Goal: Transaction & Acquisition: Purchase product/service

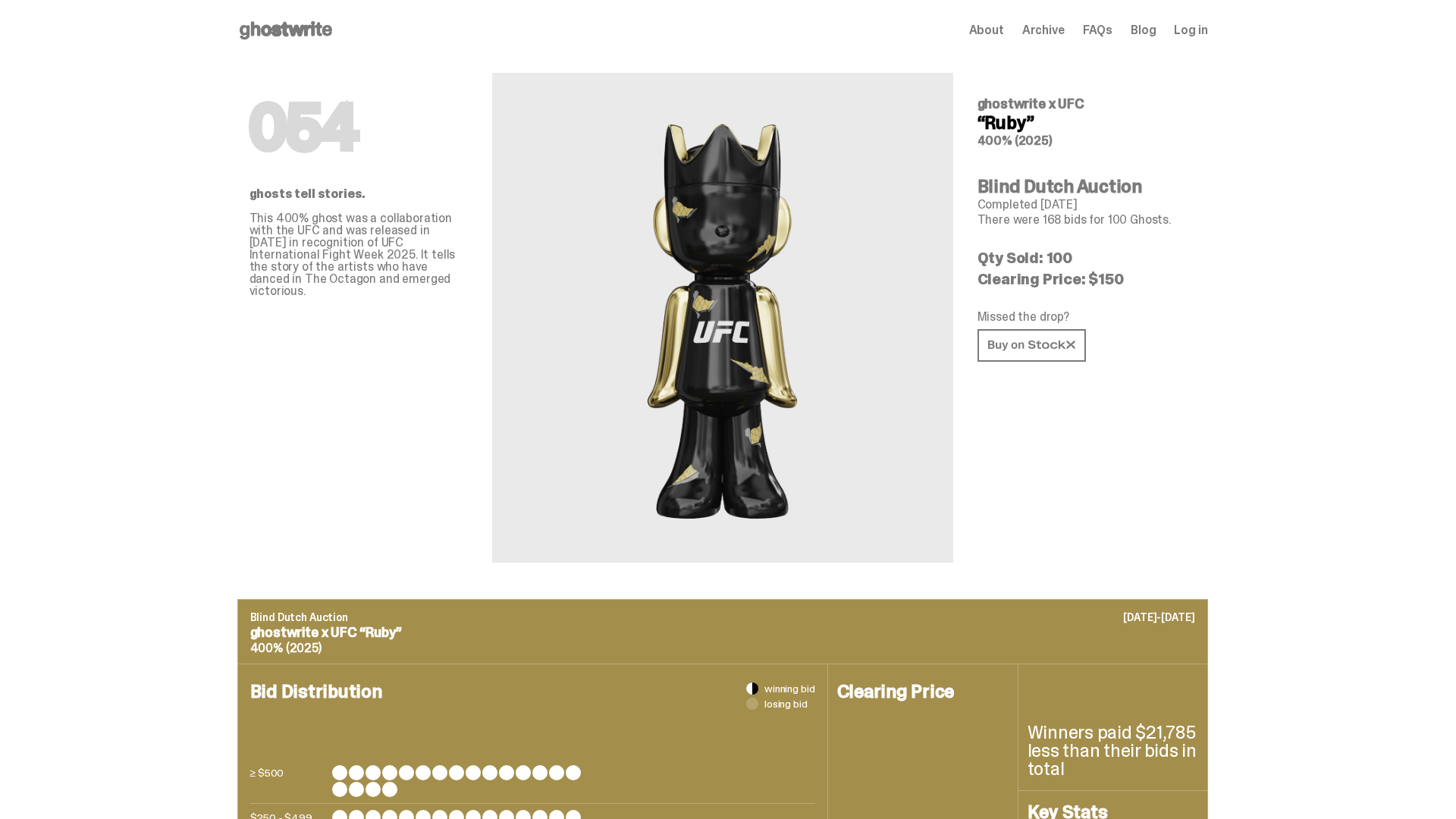
scroll to position [737, 0]
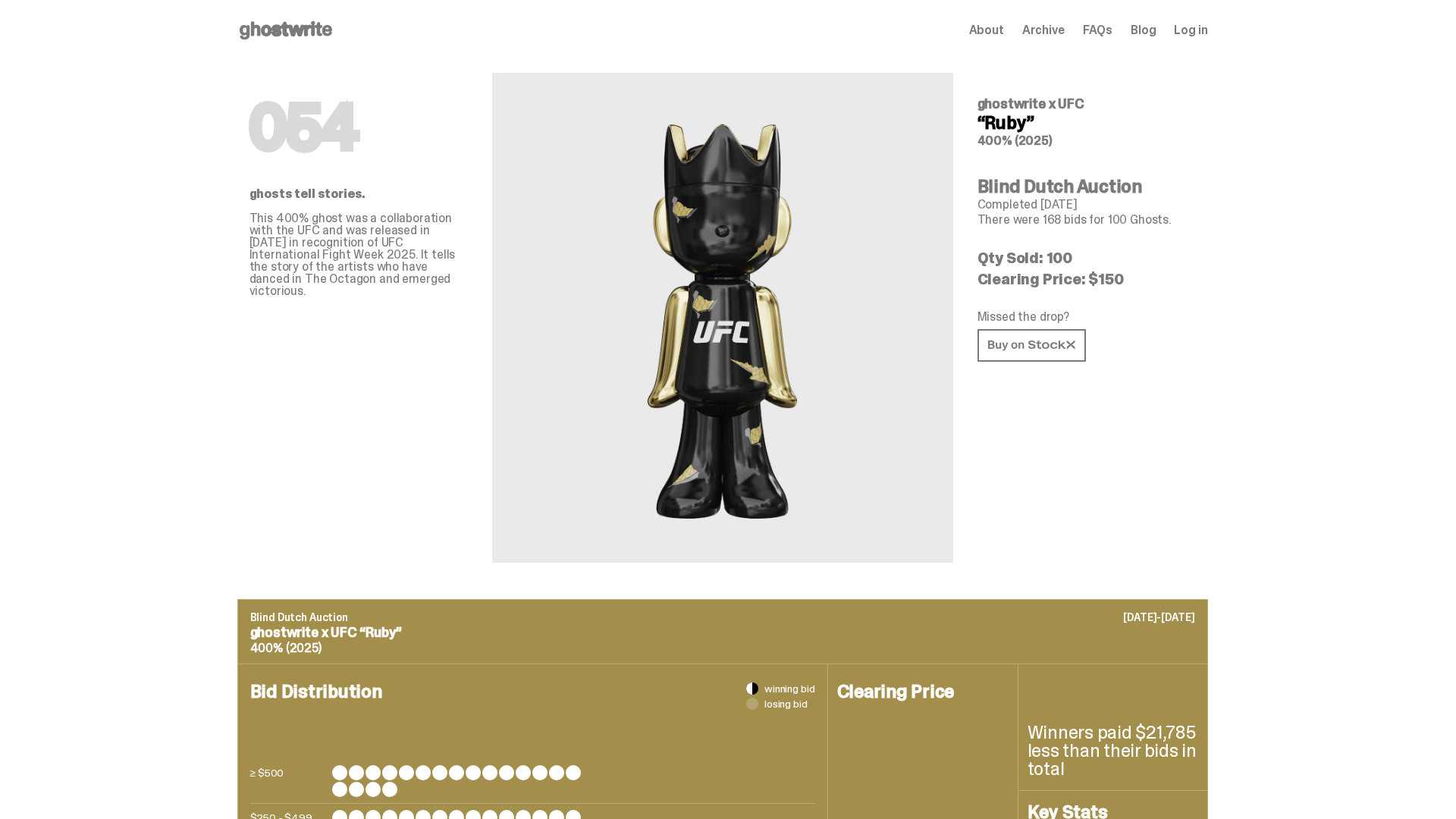
scroll to position [737, 0]
